Goal: Information Seeking & Learning: Learn about a topic

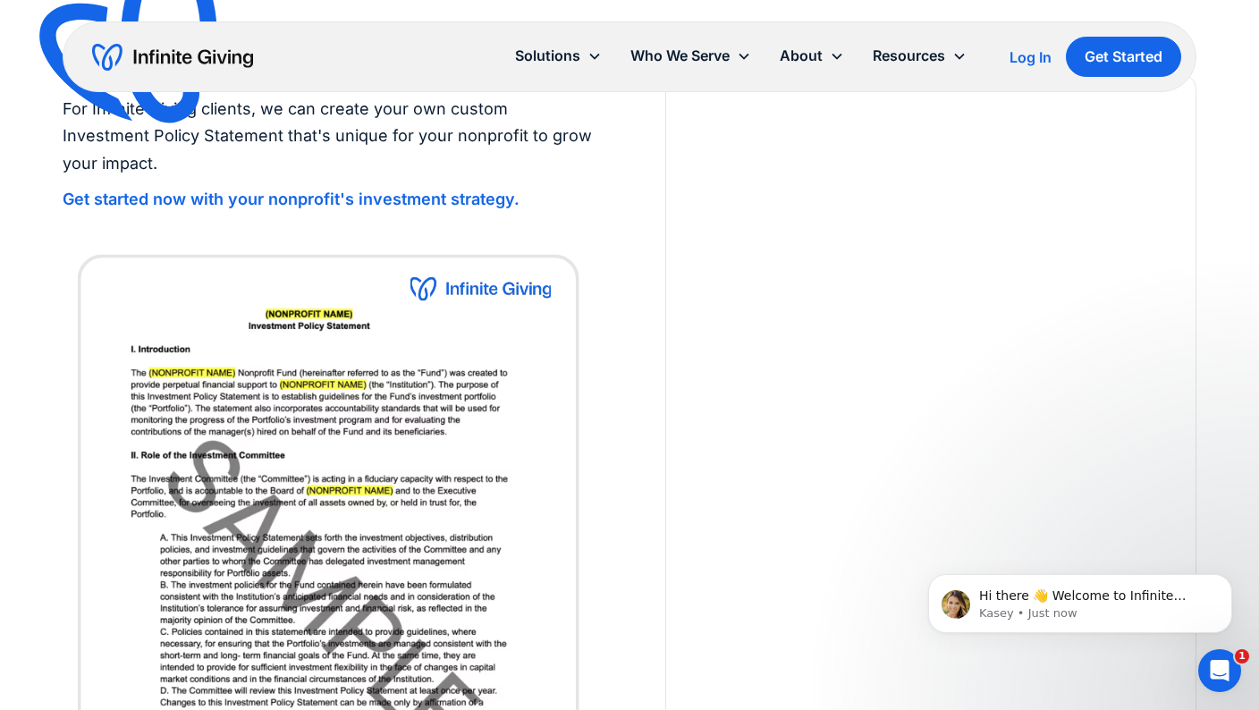
scroll to position [3716, 0]
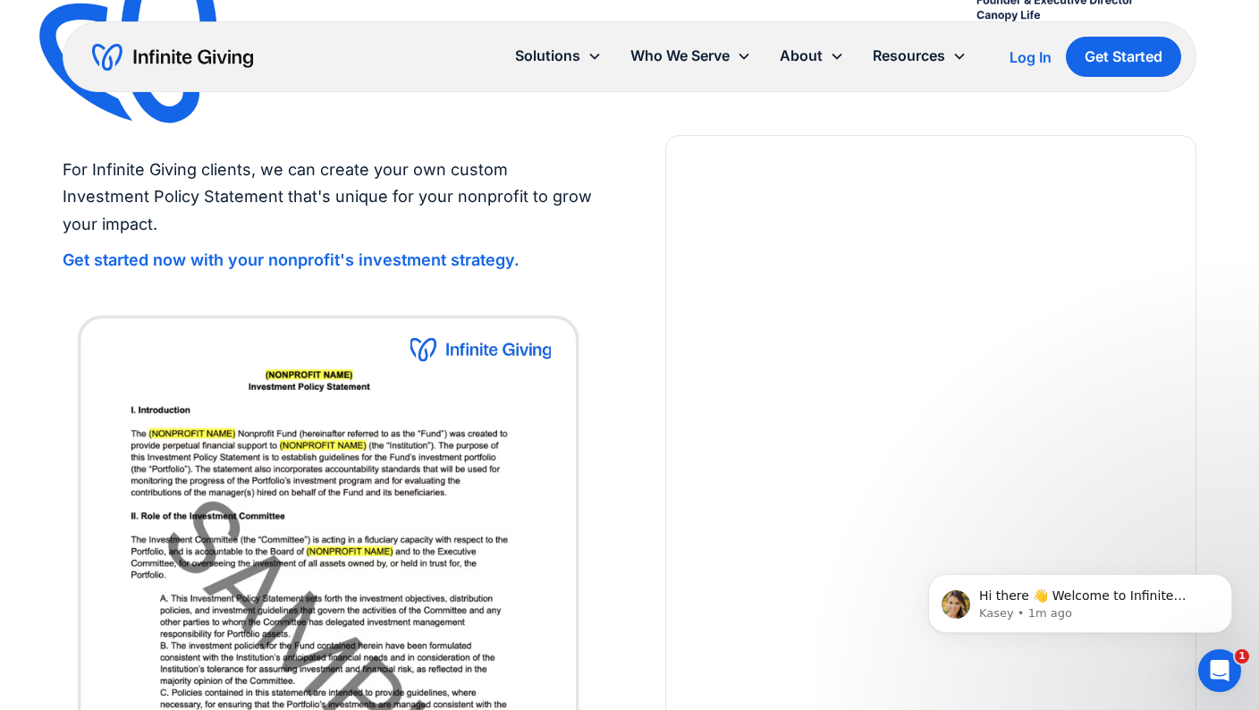
click at [1213, 460] on div "For Infinite Giving clients, we can create your own custom Investment Policy St…" at bounding box center [629, 555] width 1259 height 841
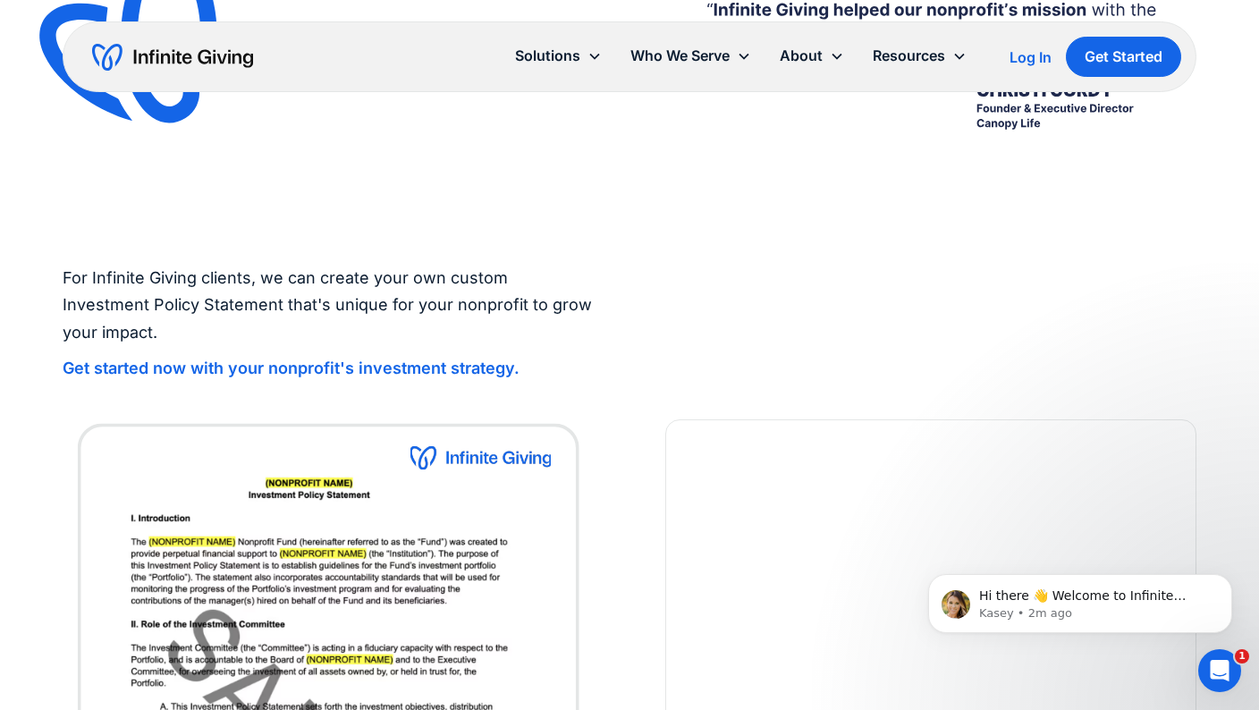
scroll to position [3534, 0]
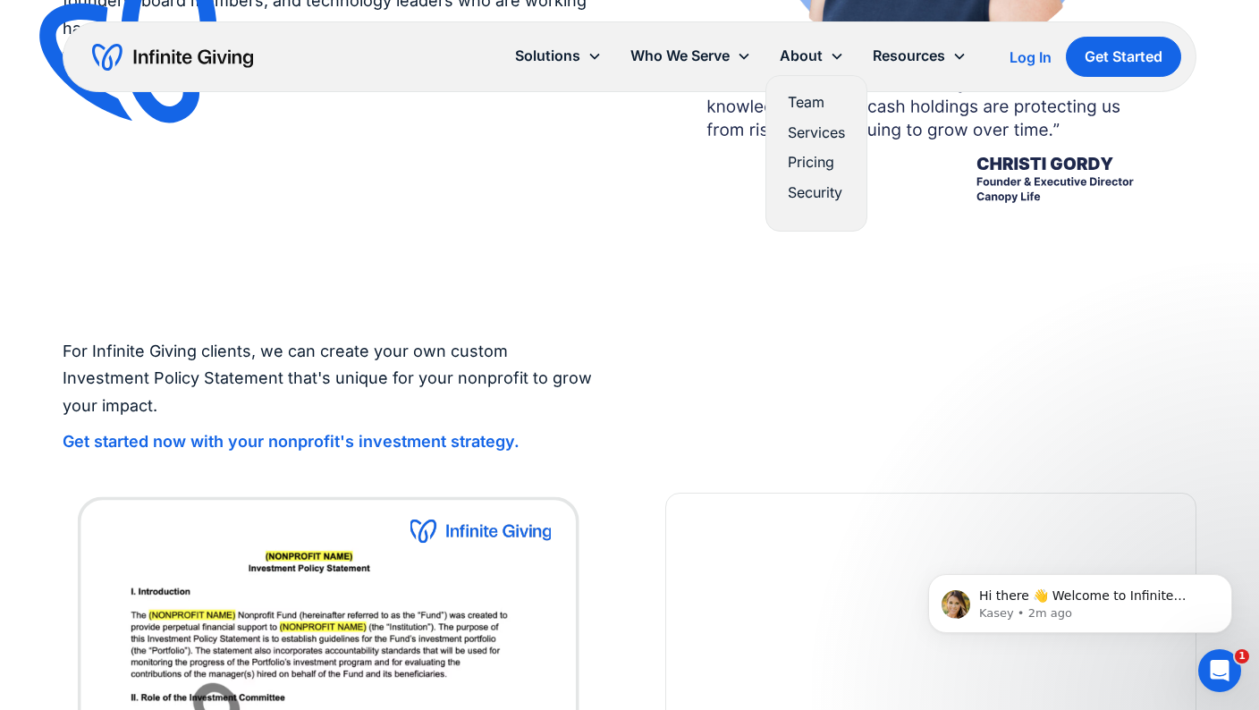
click at [818, 168] on link "Pricing" at bounding box center [816, 162] width 57 height 24
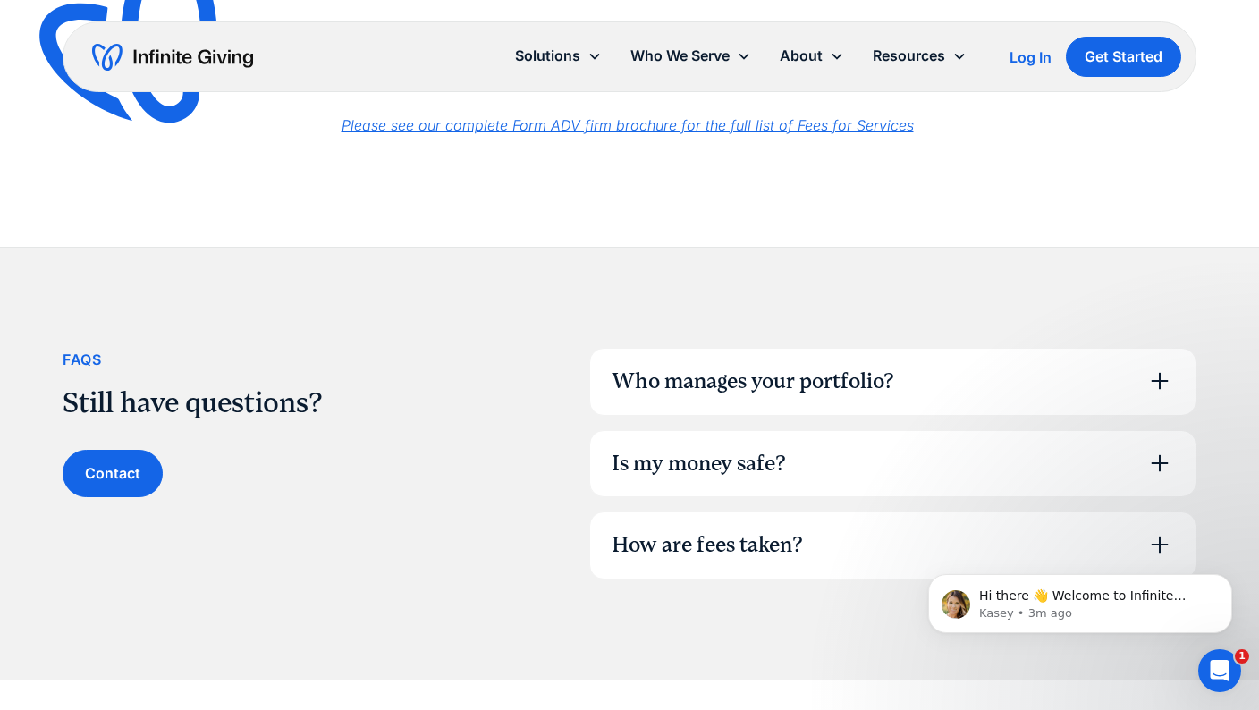
scroll to position [1263, 0]
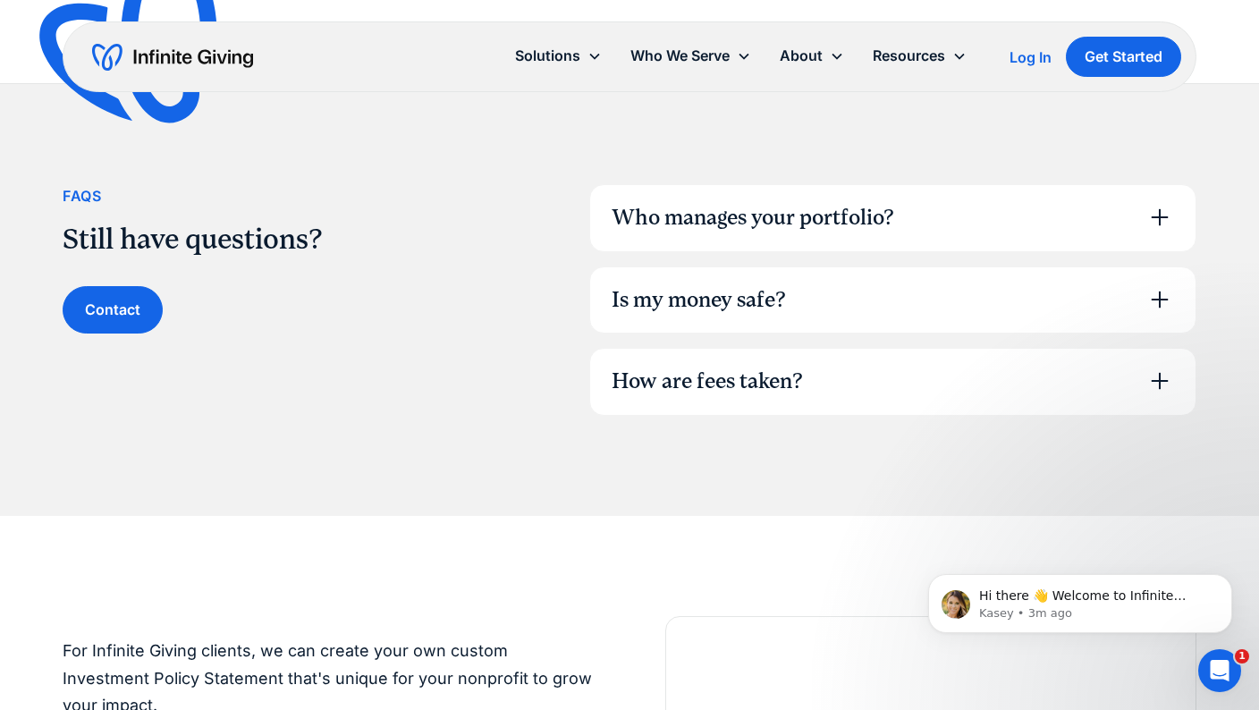
click at [1171, 212] on icon at bounding box center [1160, 217] width 29 height 29
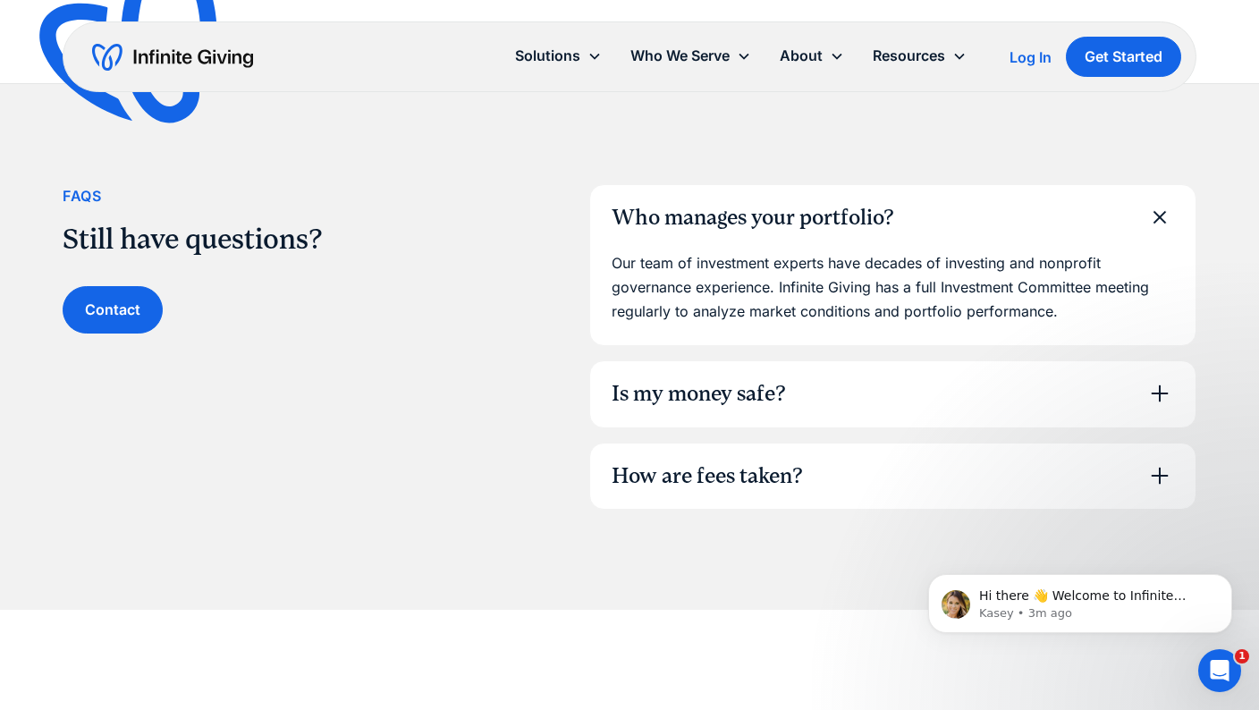
click at [1132, 396] on div "Is my money safe?" at bounding box center [892, 394] width 605 height 66
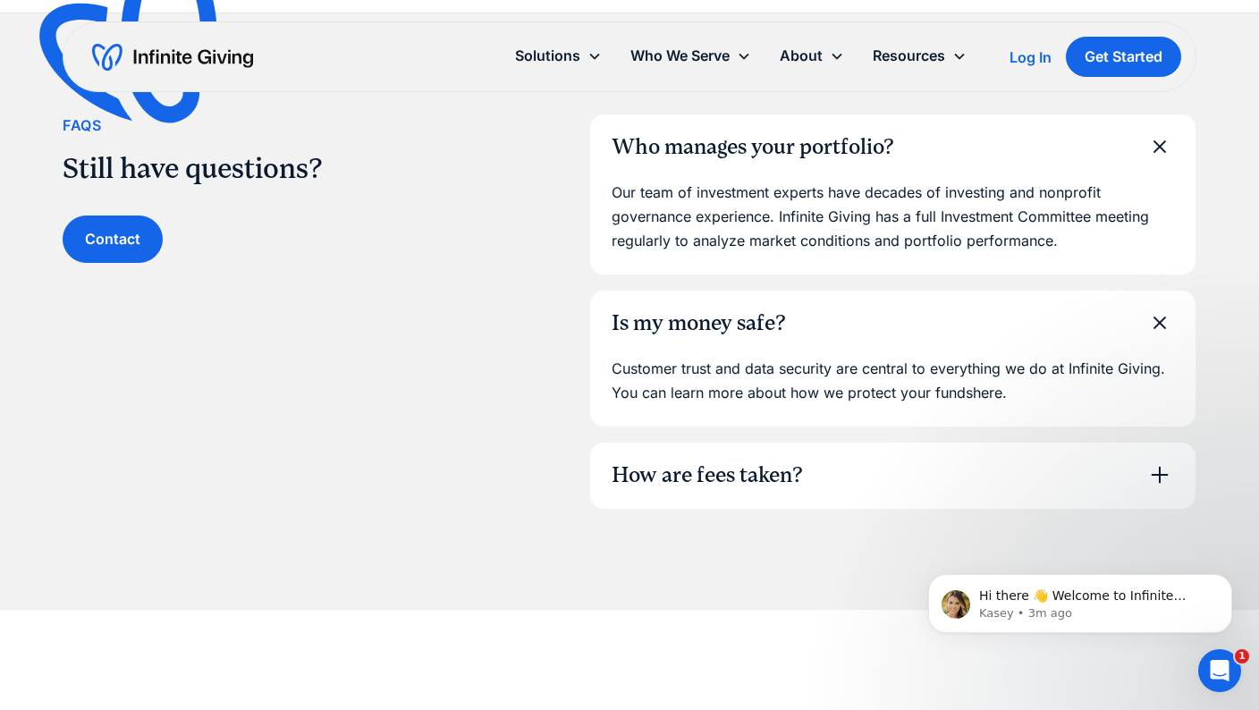
scroll to position [1337, 0]
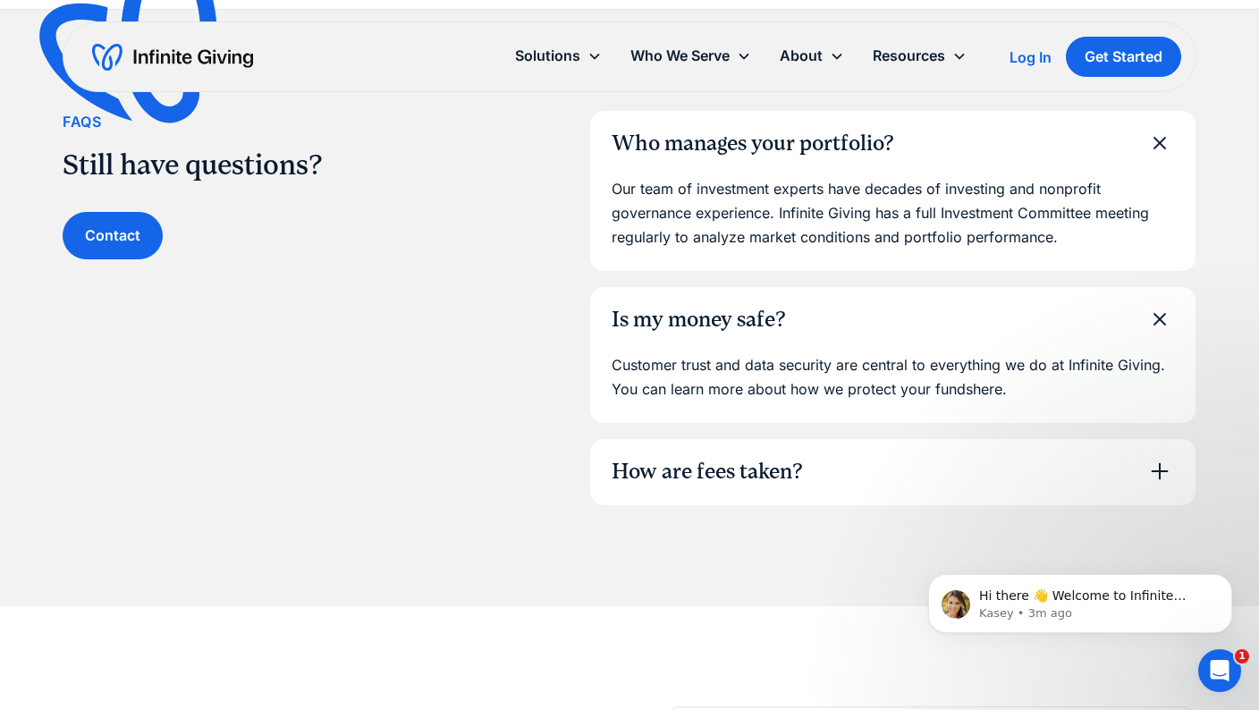
click at [1139, 456] on div "How are fees taken?" at bounding box center [892, 472] width 605 height 66
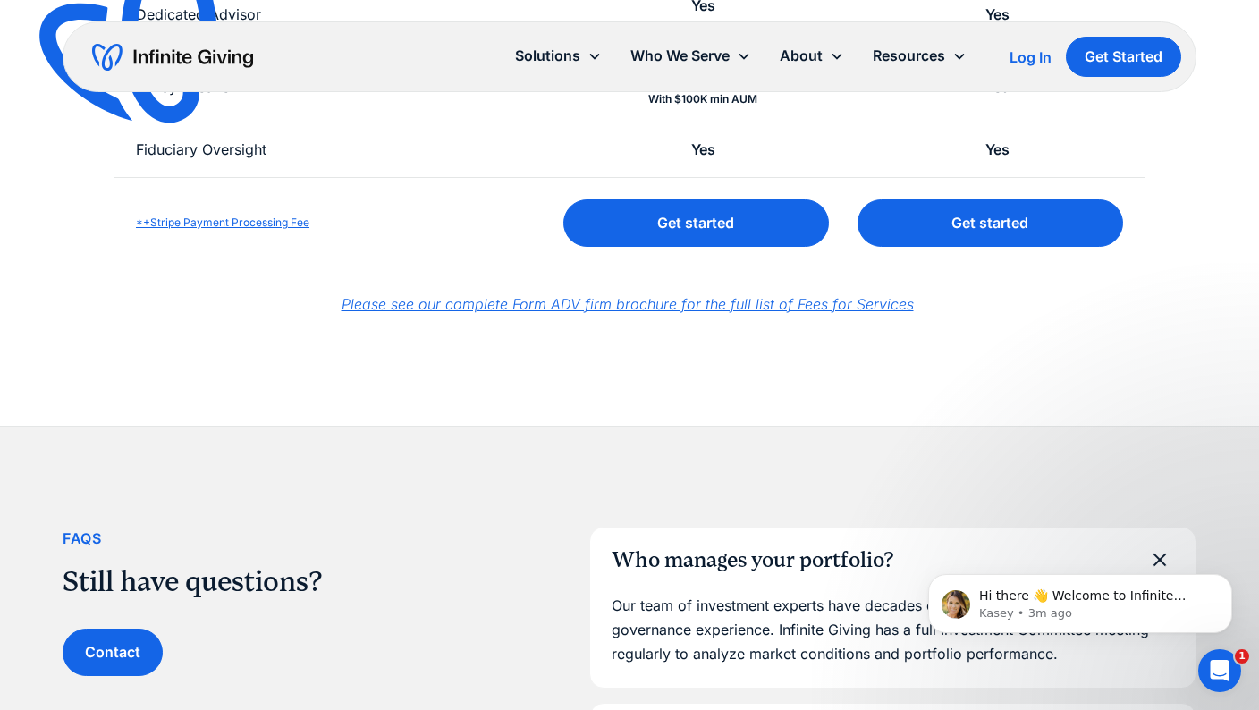
scroll to position [920, 0]
click at [836, 304] on em "Please see our complete Form ADV firm brochure for the full list of Fees for Se…" at bounding box center [628, 304] width 572 height 18
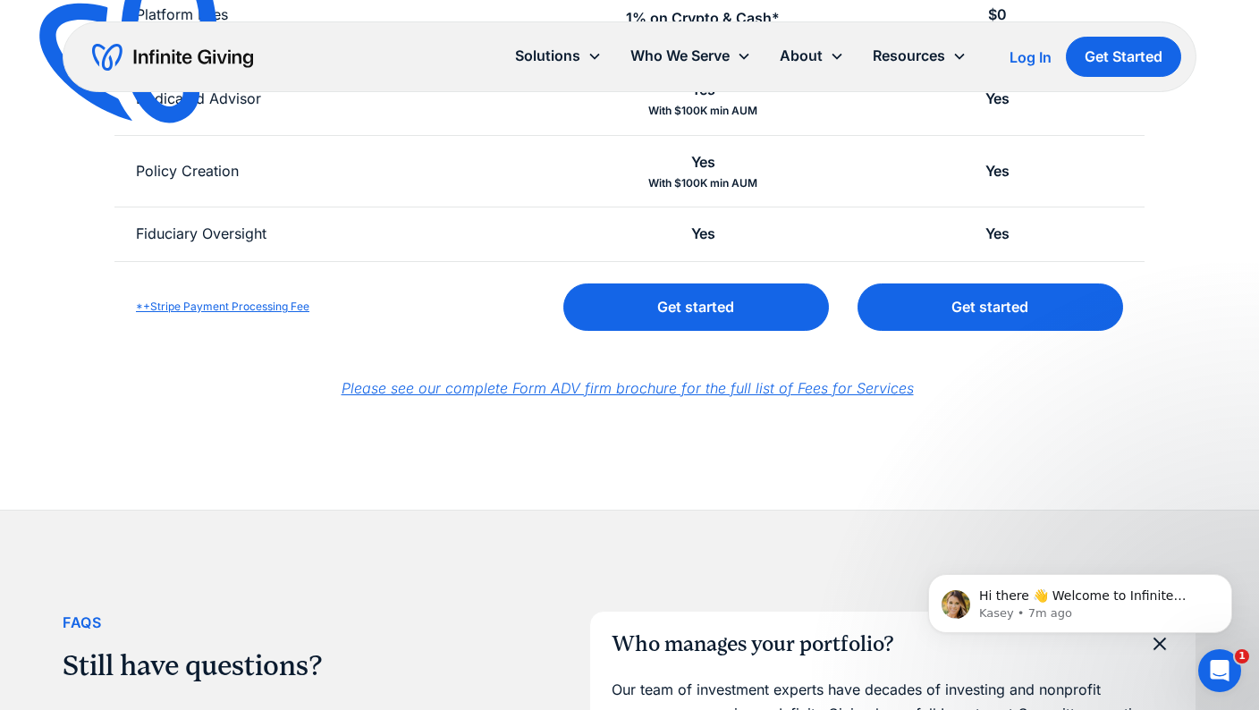
scroll to position [0, 0]
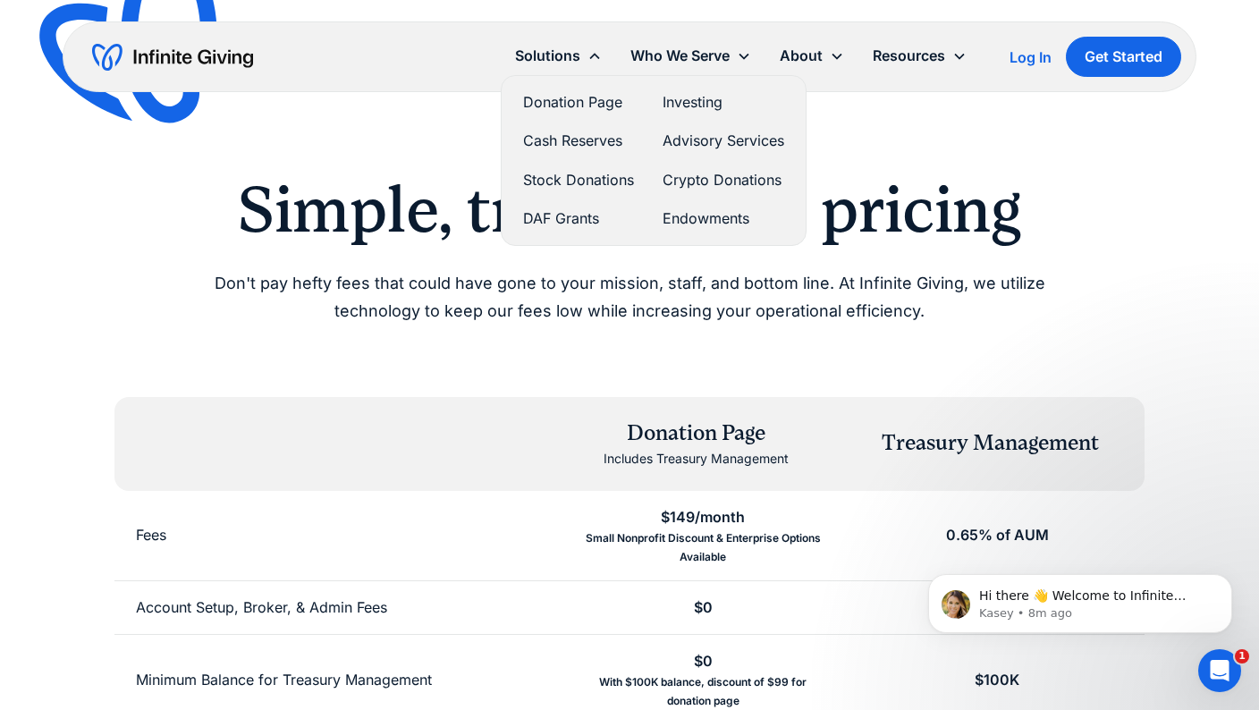
click at [589, 143] on link "Cash Reserves" at bounding box center [578, 141] width 111 height 24
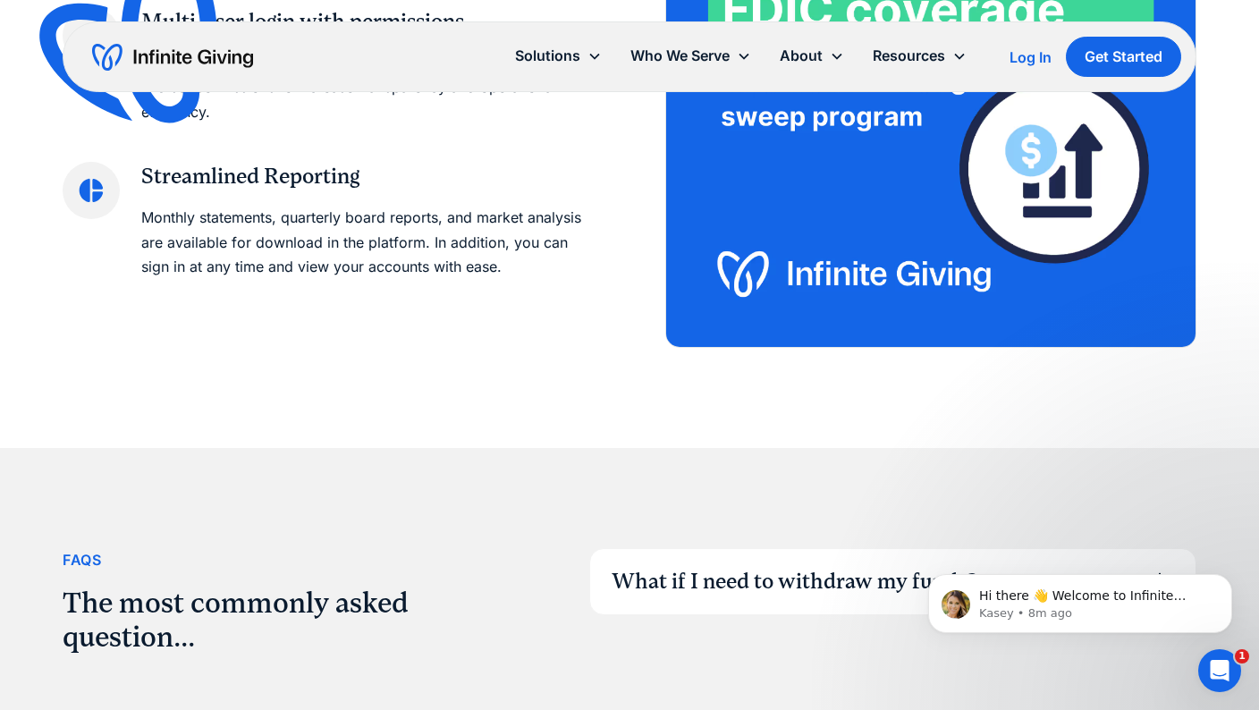
scroll to position [2130, 0]
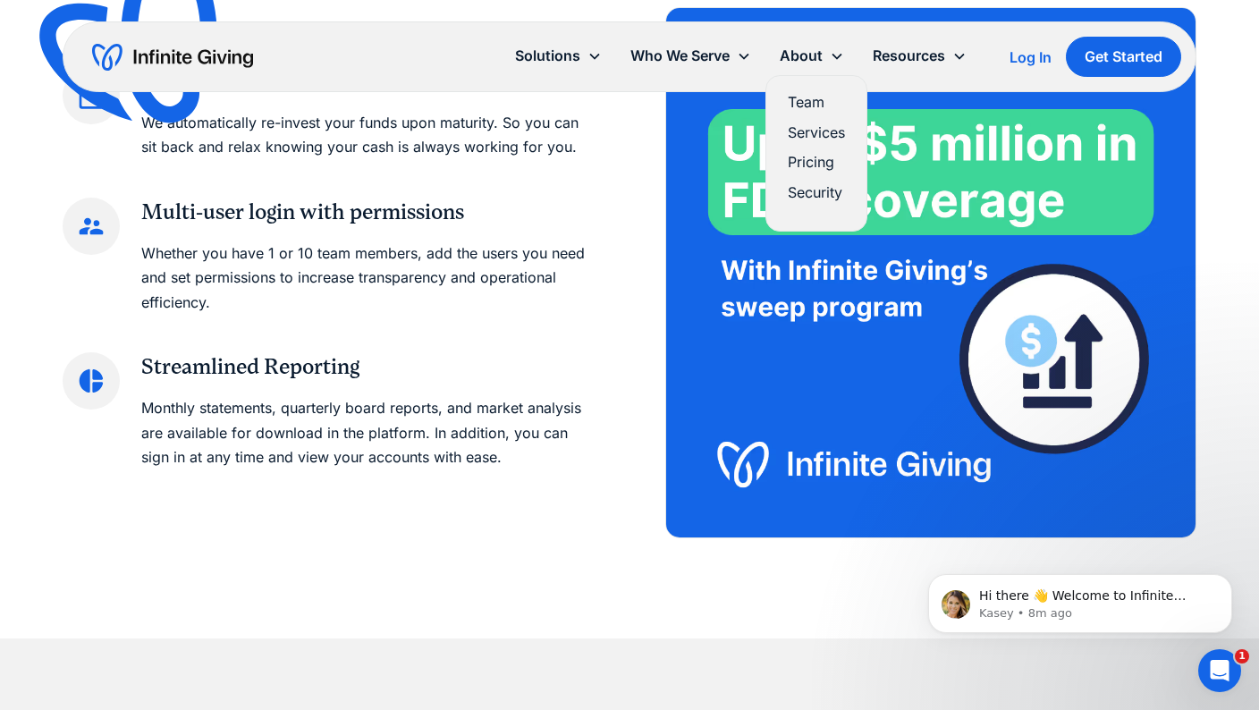
click at [827, 164] on link "Pricing" at bounding box center [816, 162] width 57 height 24
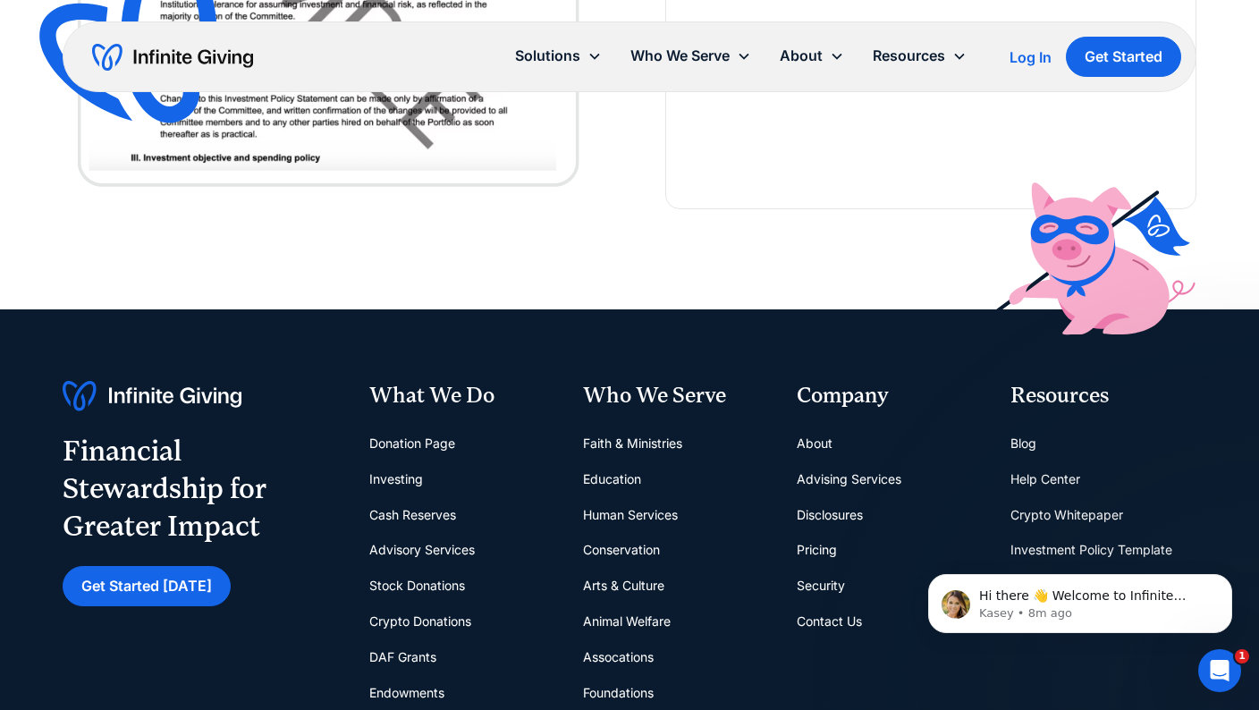
scroll to position [2549, 0]
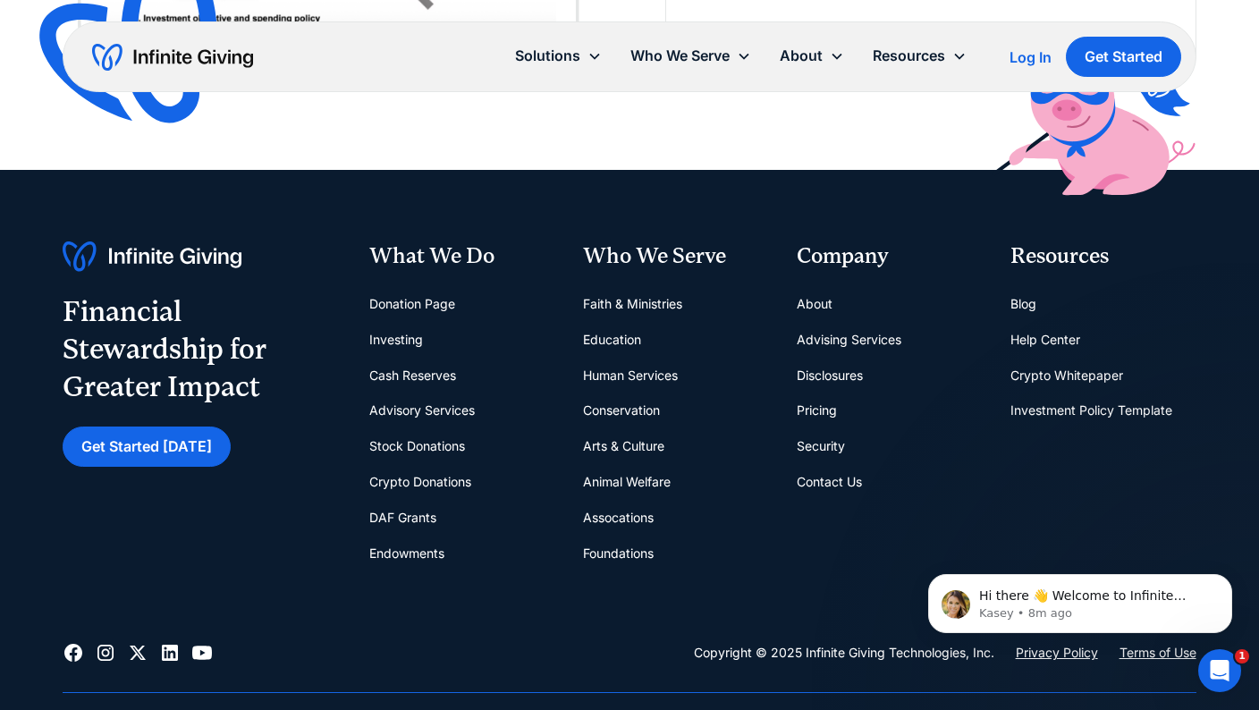
click at [403, 342] on link "Investing" at bounding box center [396, 340] width 54 height 36
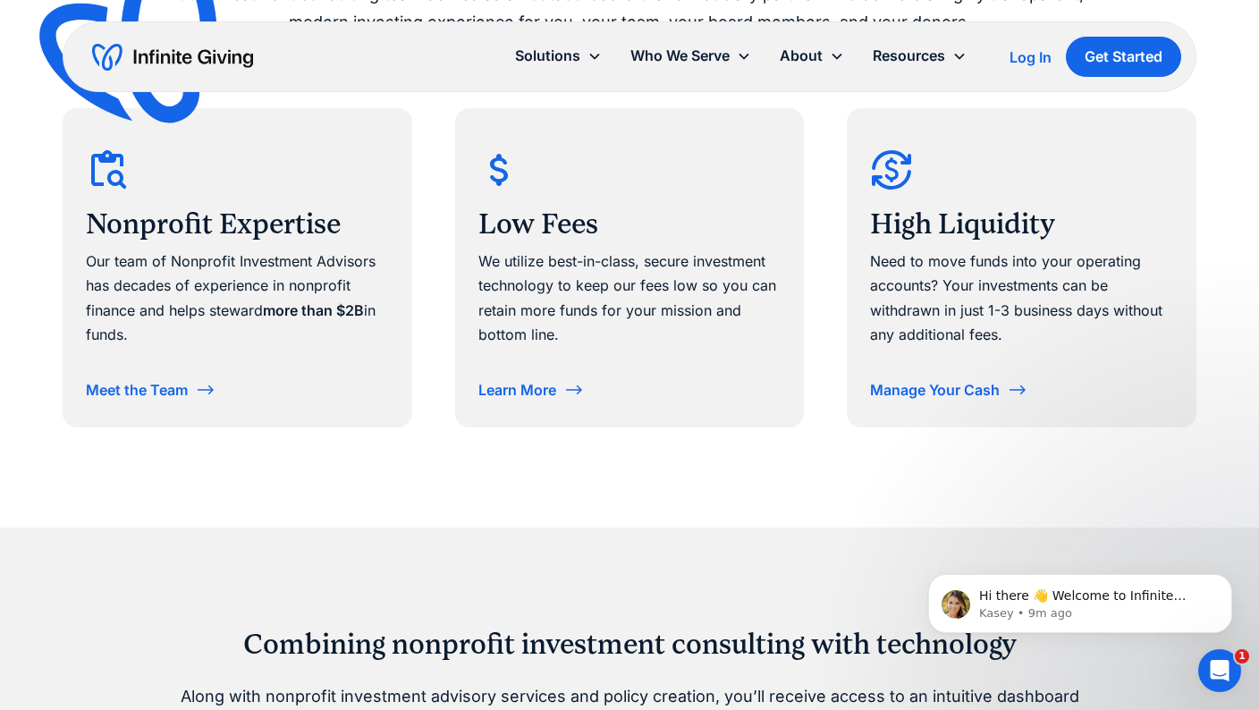
scroll to position [1056, 0]
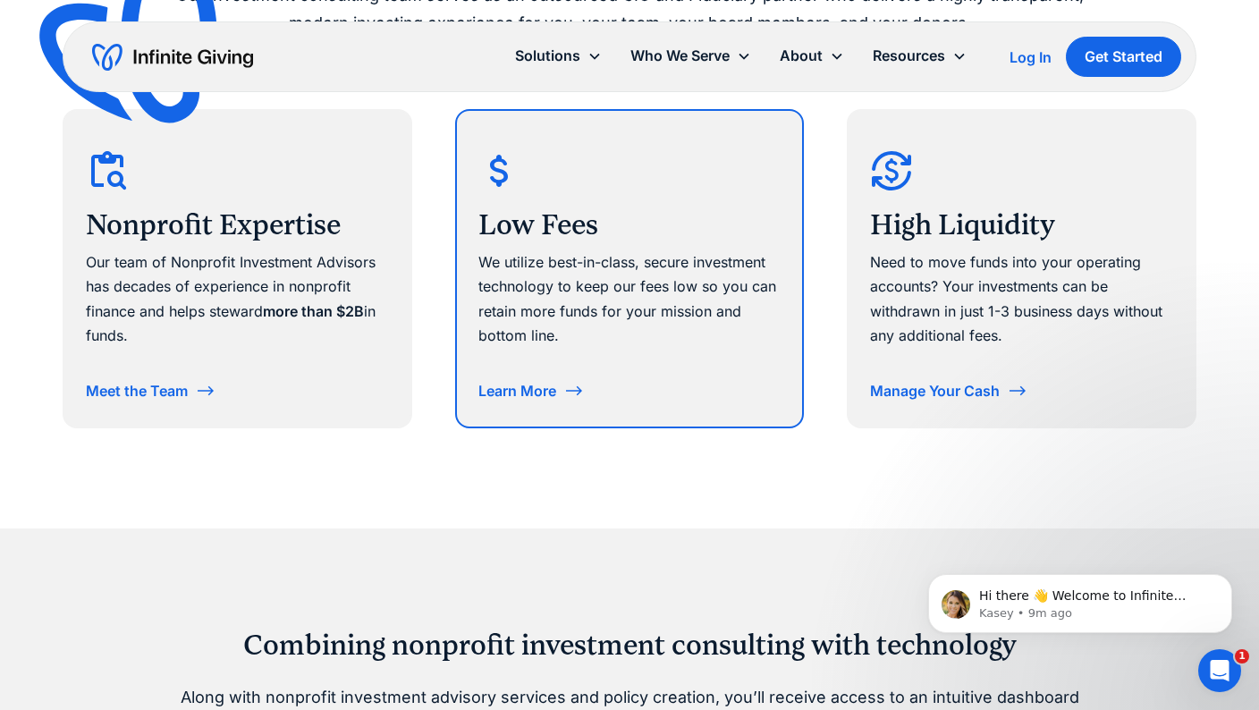
click at [571, 392] on icon at bounding box center [574, 390] width 21 height 21
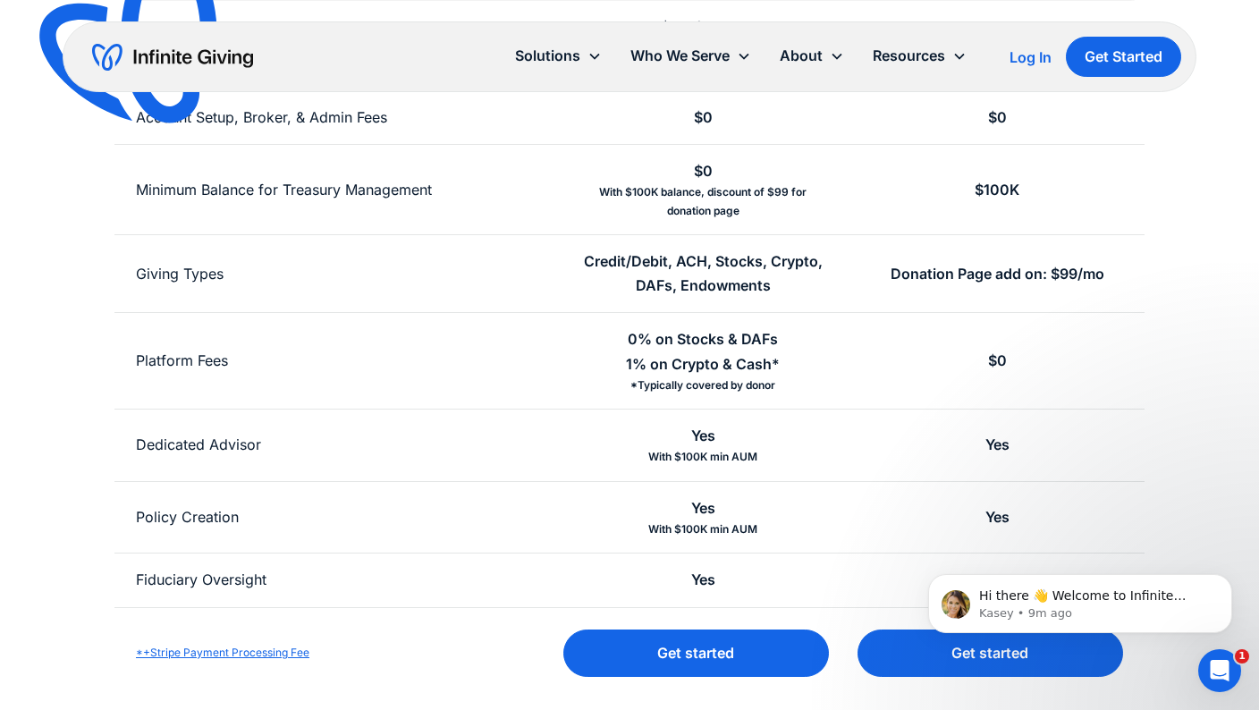
scroll to position [710, 0]
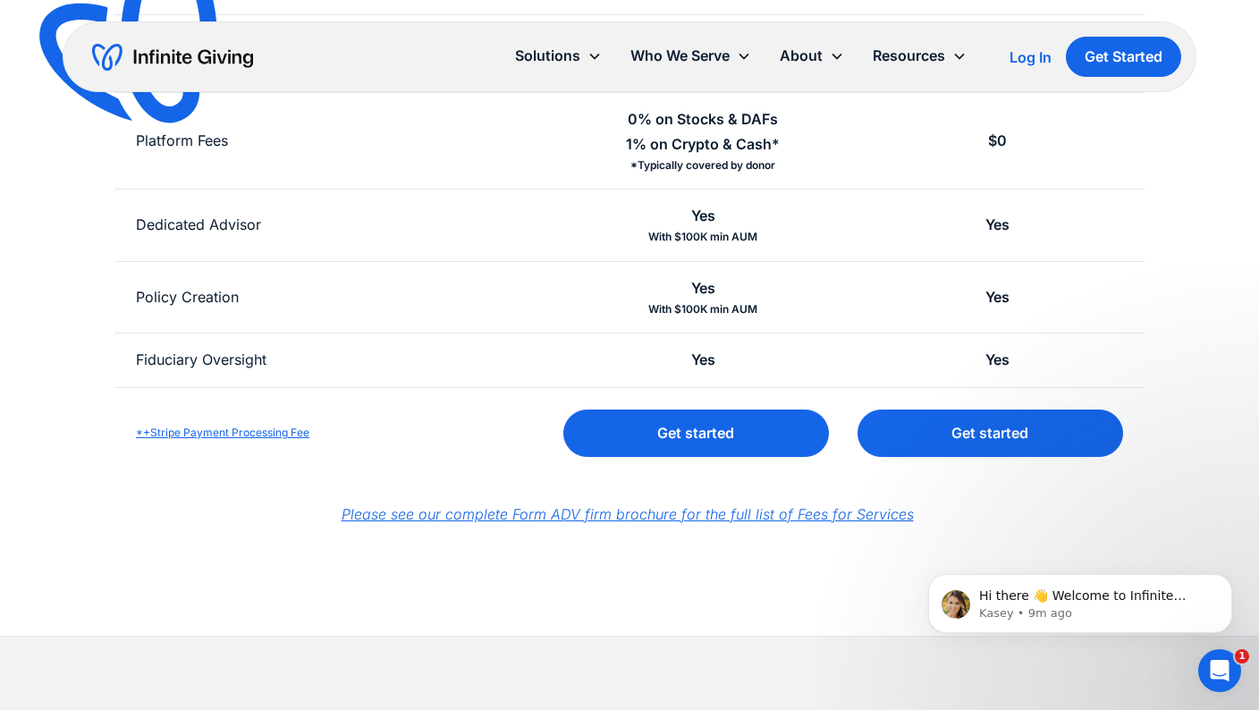
click at [720, 512] on em "Please see our complete Form ADV firm brochure for the full list of Fees for Se…" at bounding box center [628, 514] width 572 height 18
click at [1109, 598] on p "Hi there 👋 Welcome to Infinite Giving. If you have any questions, just reply to…" at bounding box center [1094, 597] width 231 height 18
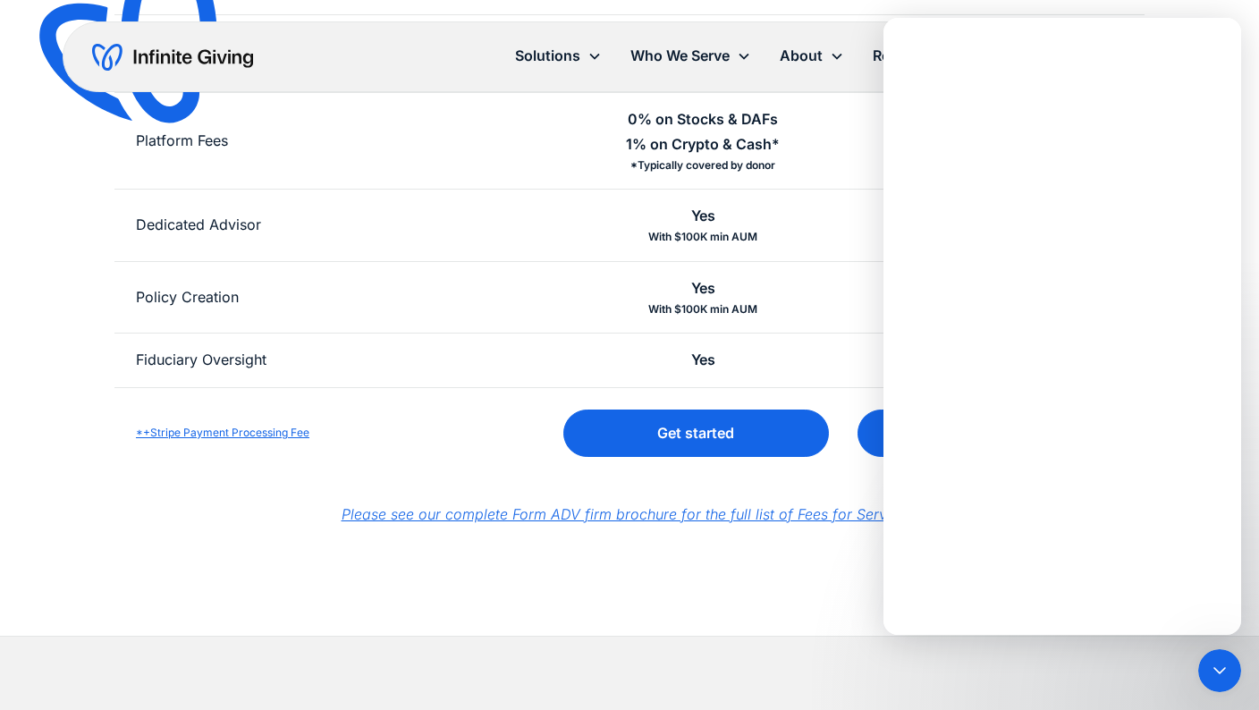
scroll to position [0, 0]
